Goal: Transaction & Acquisition: Purchase product/service

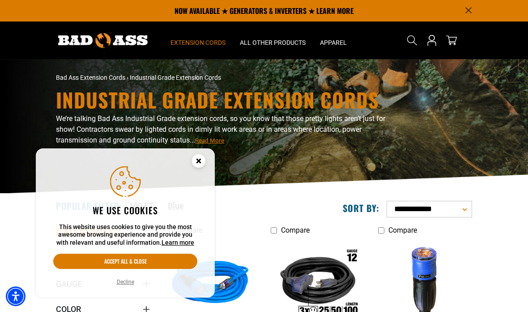
click at [193, 170] on icon "Close this option" at bounding box center [198, 162] width 27 height 27
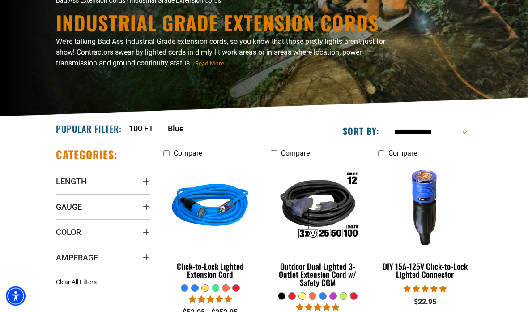
scroll to position [77, 0]
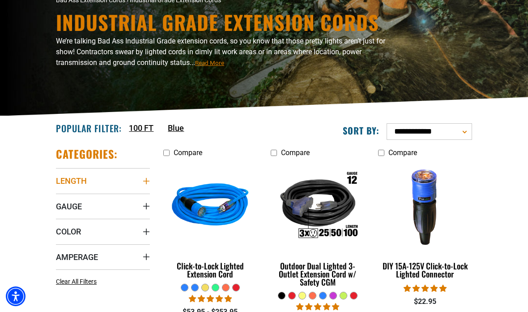
click at [77, 178] on span "Length" at bounding box center [71, 181] width 31 height 10
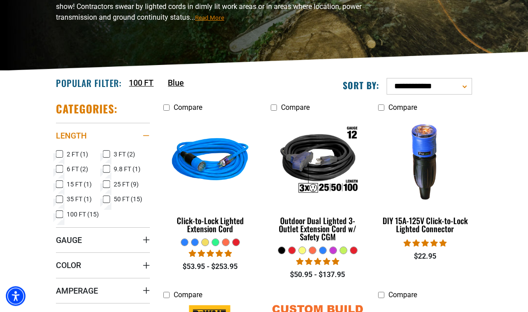
scroll to position [123, 0]
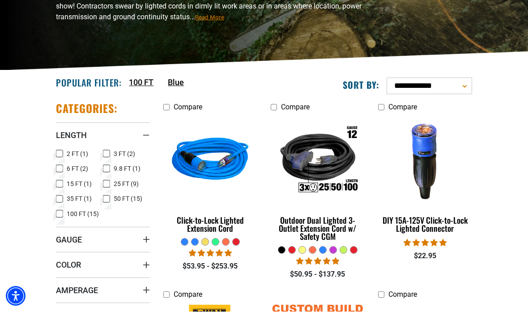
click at [111, 194] on label "50 FT (15) 50 FT (15 products)" at bounding box center [126, 199] width 47 height 12
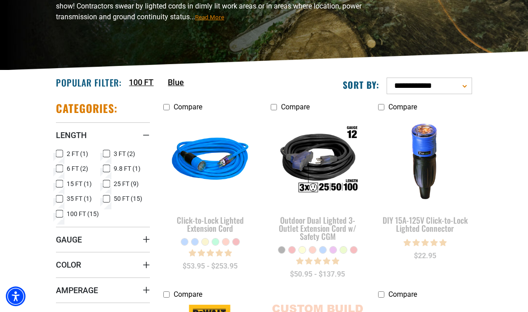
scroll to position [159, 0]
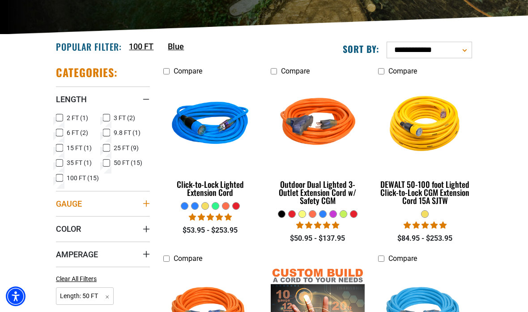
click at [78, 200] on span "Gauge" at bounding box center [69, 203] width 26 height 10
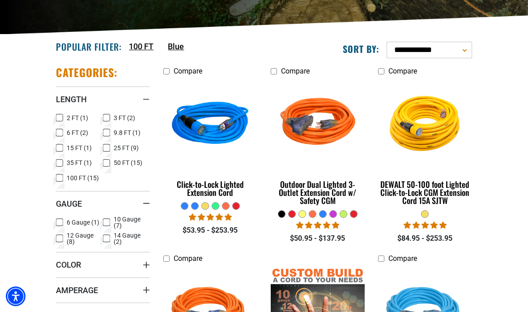
click at [60, 217] on icon at bounding box center [59, 222] width 7 height 12
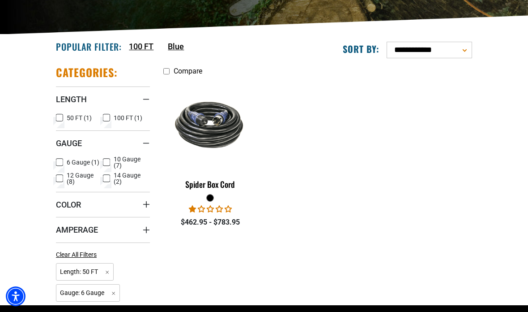
scroll to position [150, 0]
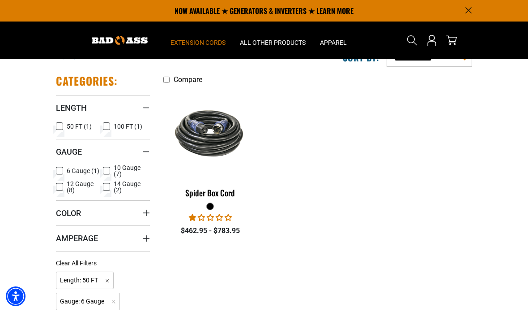
click at [62, 171] on rect at bounding box center [59, 170] width 7 height 7
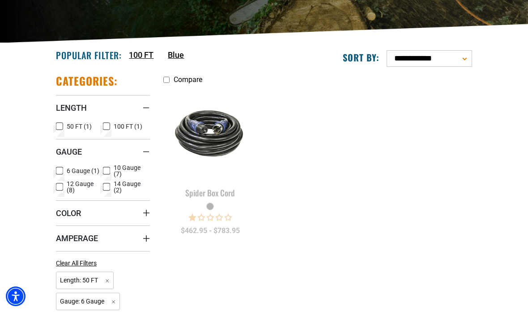
scroll to position [186, 0]
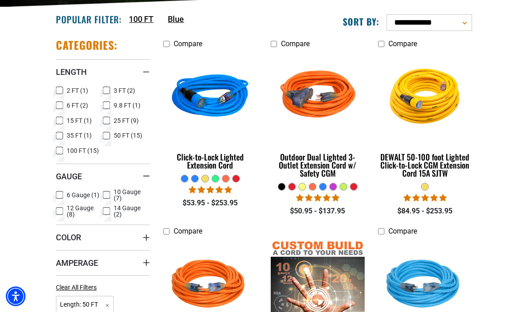
click at [108, 192] on rect at bounding box center [106, 194] width 7 height 7
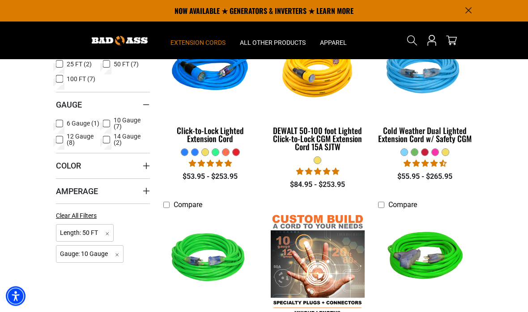
scroll to position [211, 0]
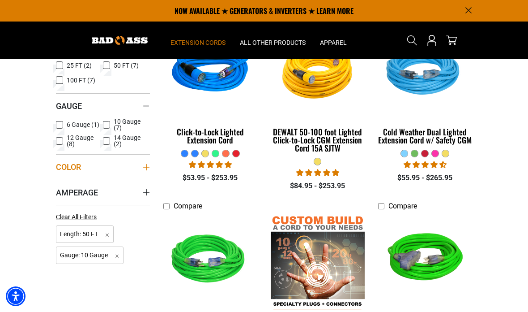
click at [81, 159] on summary "Color" at bounding box center [103, 166] width 94 height 25
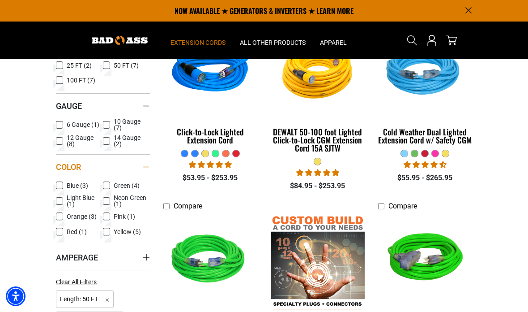
click at [108, 178] on summary "Color" at bounding box center [103, 166] width 94 height 25
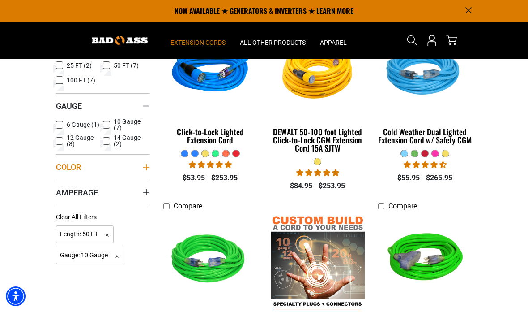
click at [87, 166] on summary "Color" at bounding box center [103, 166] width 94 height 25
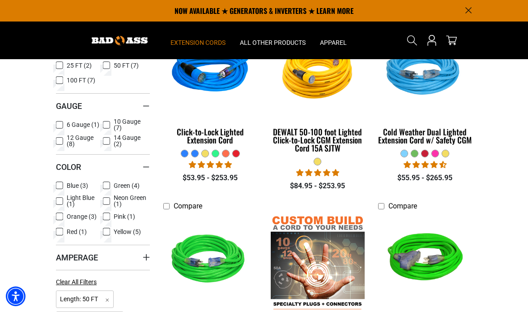
click at [112, 184] on label "Green (4) Green (4 products)" at bounding box center [126, 186] width 47 height 12
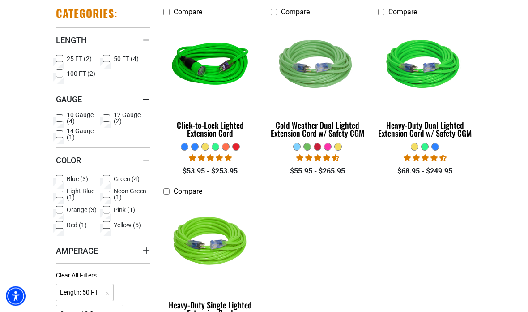
scroll to position [218, 0]
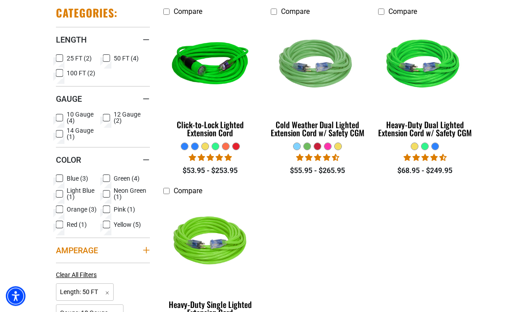
click at [103, 247] on summary "Amperage" at bounding box center [103, 250] width 94 height 25
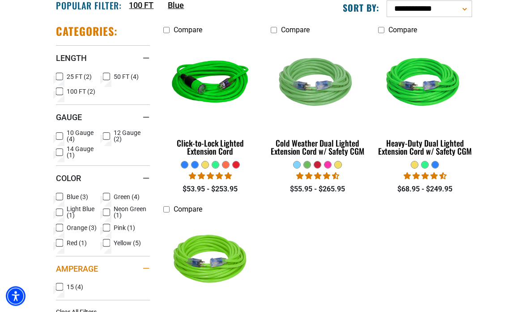
scroll to position [200, 0]
click at [113, 191] on label "Green (4) Green (4 products)" at bounding box center [126, 197] width 47 height 12
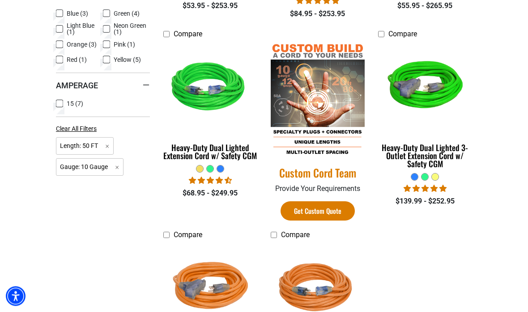
scroll to position [383, 0]
click at [330, 214] on link "Get Custom Quote" at bounding box center [318, 210] width 74 height 19
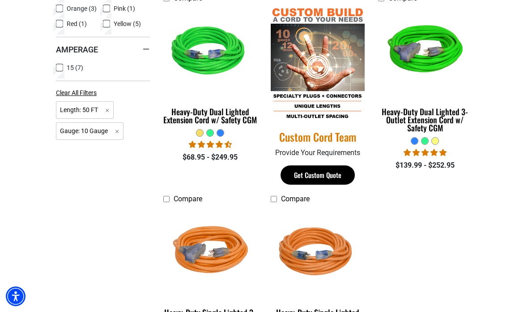
scroll to position [0, 0]
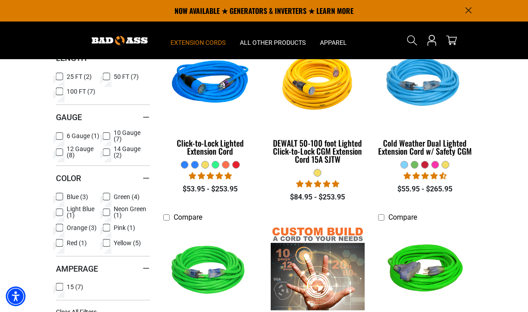
scroll to position [211, 0]
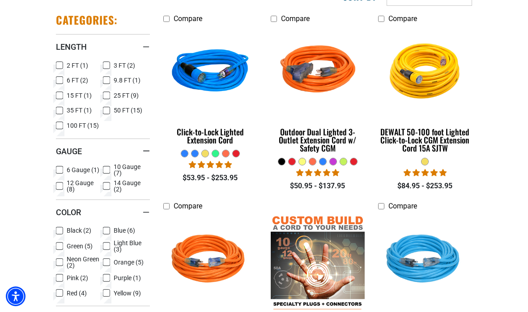
scroll to position [186, 0]
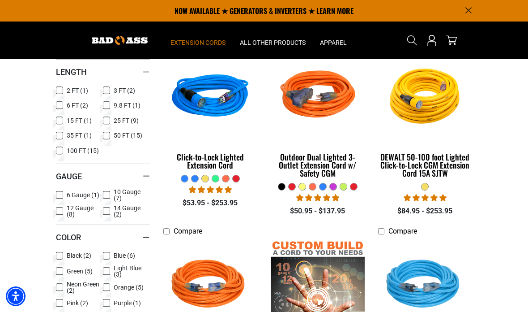
scroll to position [159, 0]
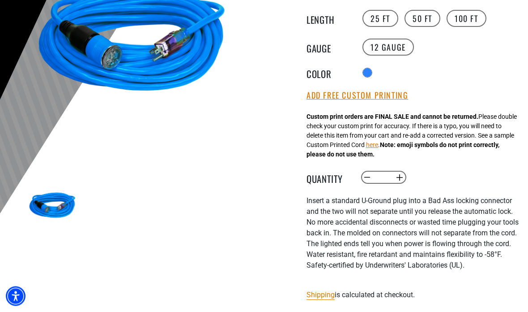
scroll to position [181, 0]
